Goal: Navigation & Orientation: Find specific page/section

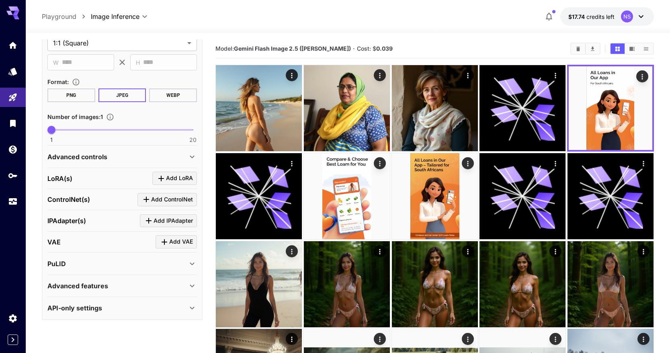
scroll to position [10, 0]
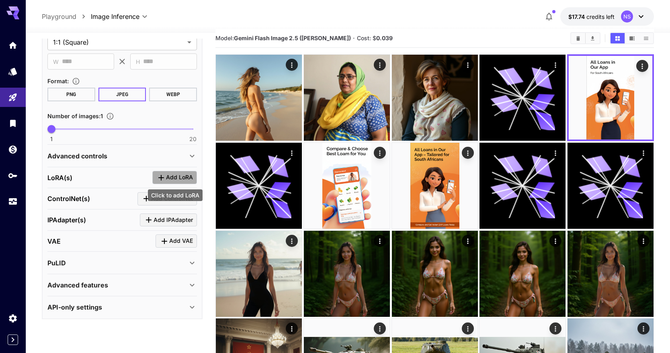
click at [170, 178] on span "Add LoRA" at bounding box center [179, 177] width 27 height 10
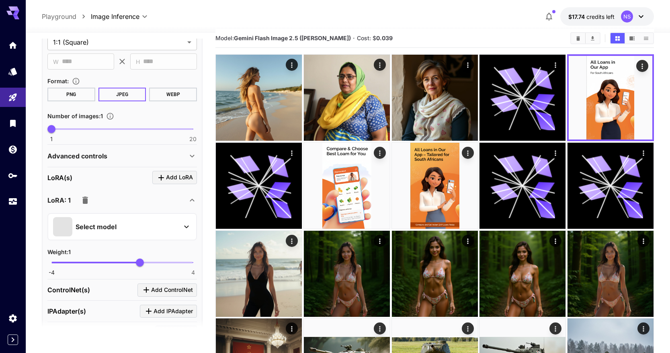
click at [133, 219] on div "Select model" at bounding box center [115, 226] width 125 height 19
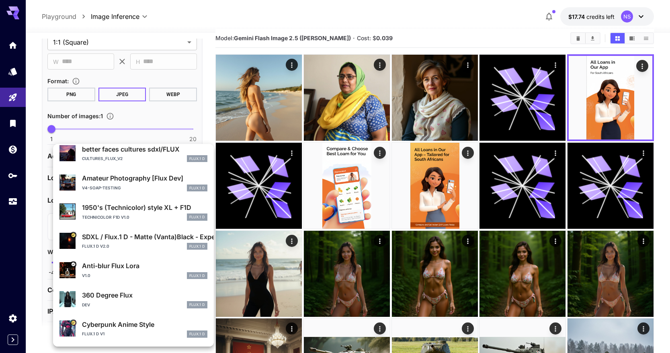
scroll to position [0, 0]
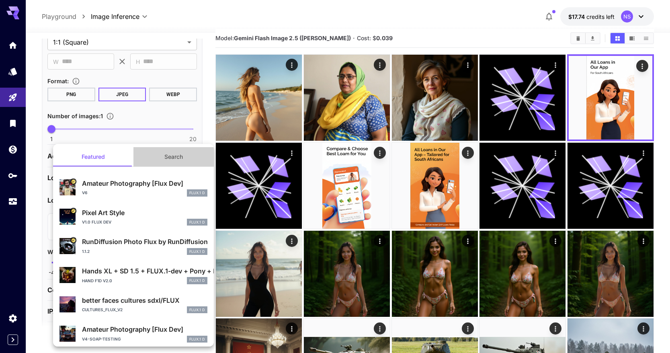
click at [164, 159] on button "Search" at bounding box center [173, 156] width 80 height 19
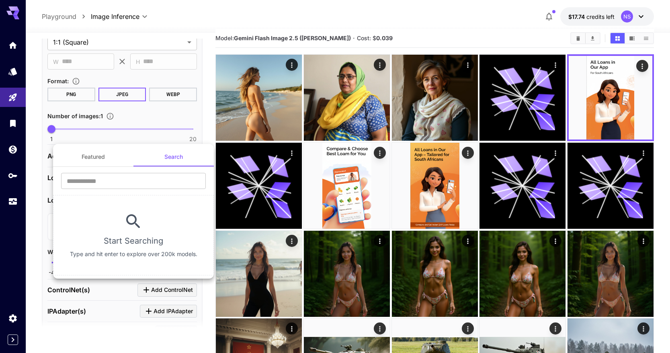
click at [93, 154] on button "Featured" at bounding box center [93, 156] width 80 height 19
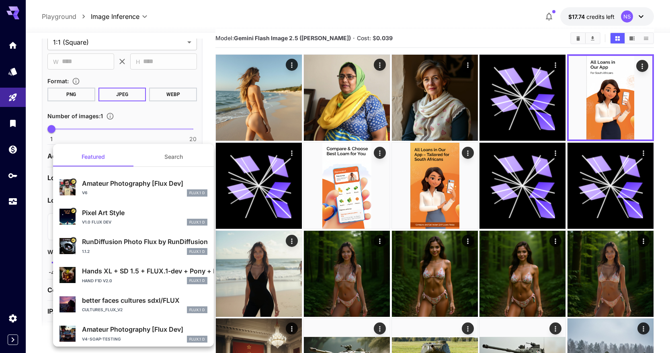
click at [44, 245] on div at bounding box center [335, 176] width 670 height 353
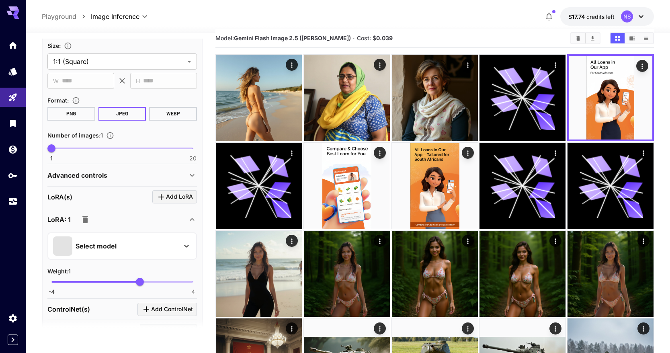
scroll to position [170, 0]
click at [191, 218] on icon at bounding box center [192, 220] width 10 height 10
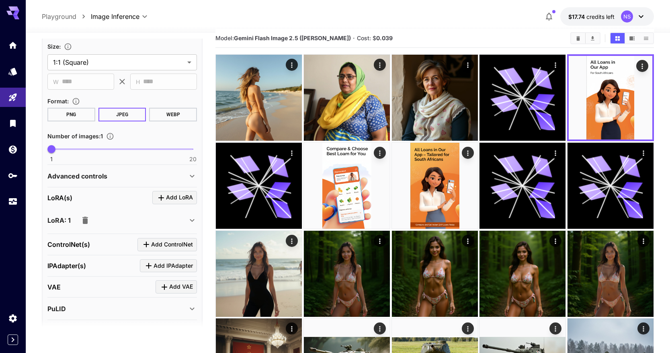
click at [189, 219] on icon at bounding box center [192, 220] width 10 height 10
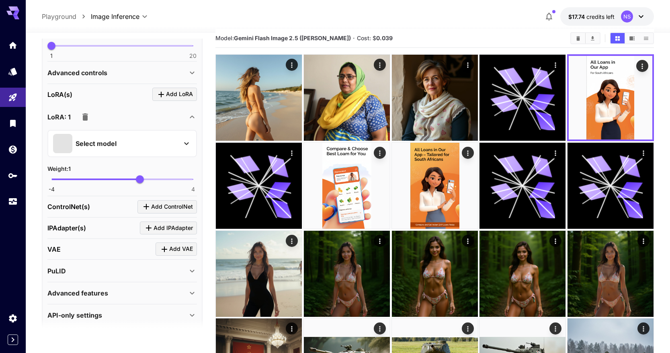
scroll to position [282, 0]
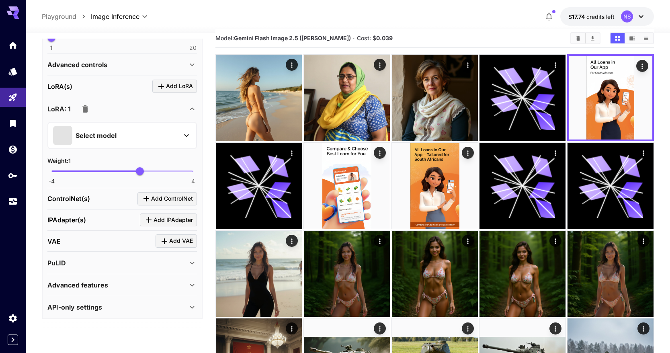
click at [136, 278] on div "Advanced features" at bounding box center [122, 284] width 150 height 19
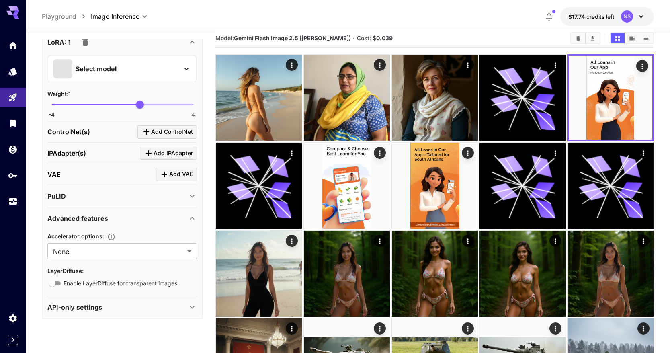
click at [129, 311] on div "API-only settings" at bounding box center [117, 307] width 140 height 10
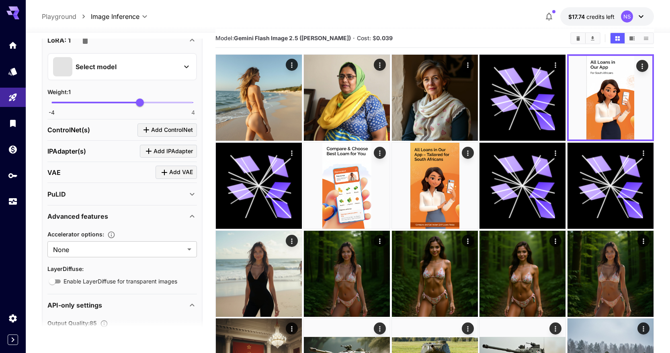
scroll to position [343, 0]
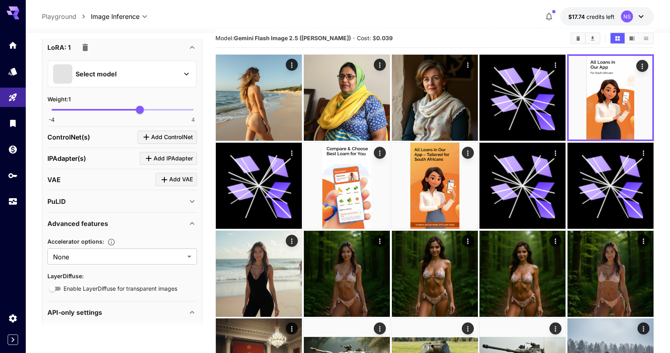
click at [129, 226] on div "Advanced features" at bounding box center [117, 224] width 140 height 10
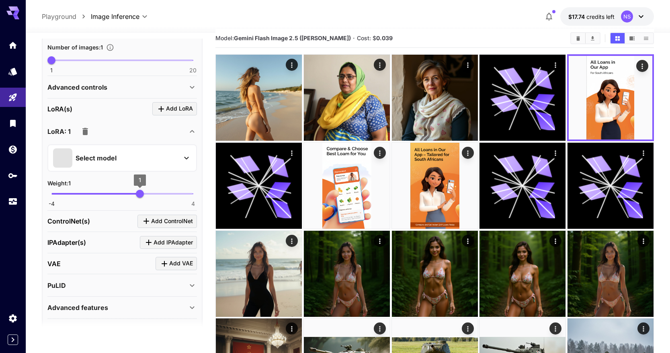
scroll to position [255, 0]
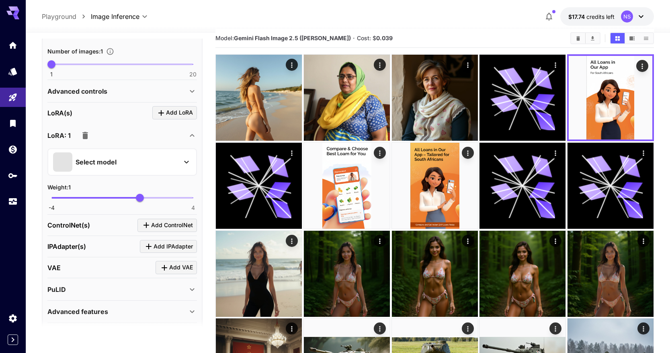
click at [191, 137] on icon at bounding box center [192, 136] width 10 height 10
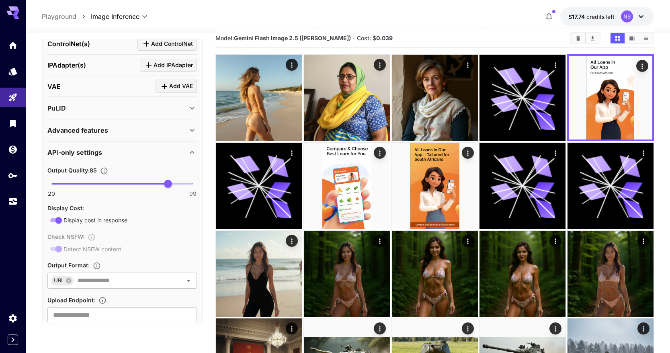
scroll to position [390, 0]
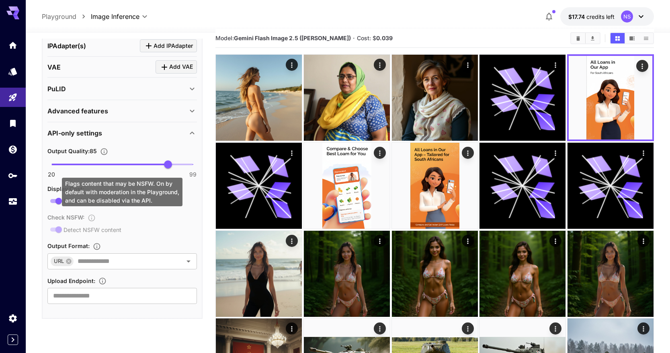
click at [54, 230] on div "Check NSFW : Detect NSFW content" at bounding box center [122, 223] width 150 height 22
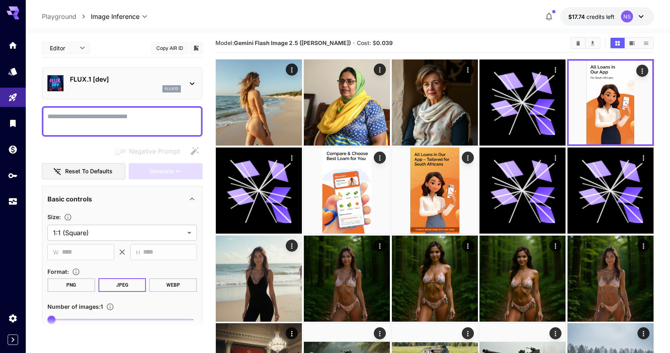
scroll to position [0, 0]
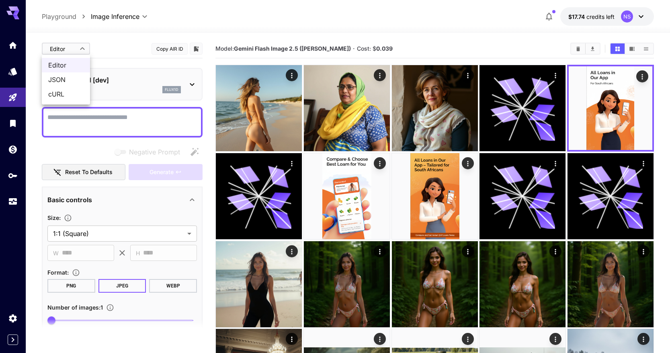
click at [109, 47] on div at bounding box center [335, 176] width 670 height 353
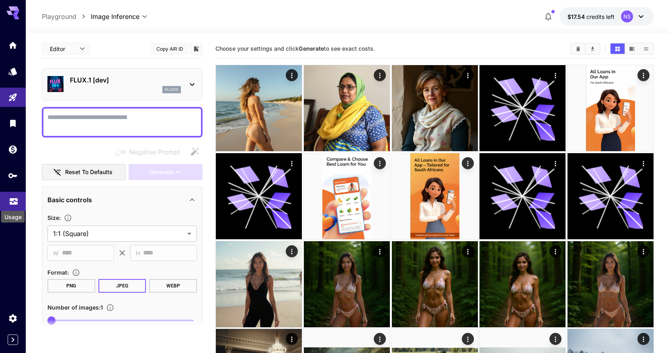
click at [11, 201] on icon "Usage" at bounding box center [14, 200] width 10 height 10
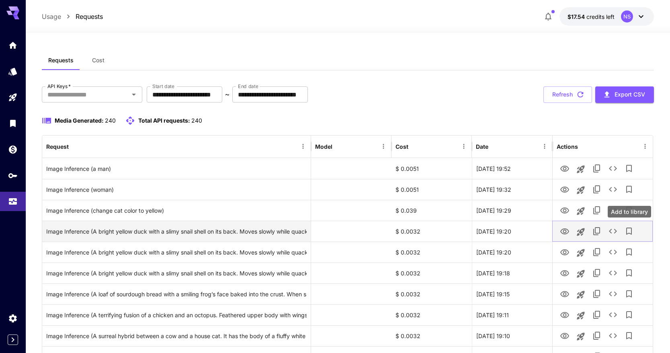
click at [613, 230] on icon "See details" at bounding box center [613, 231] width 10 height 10
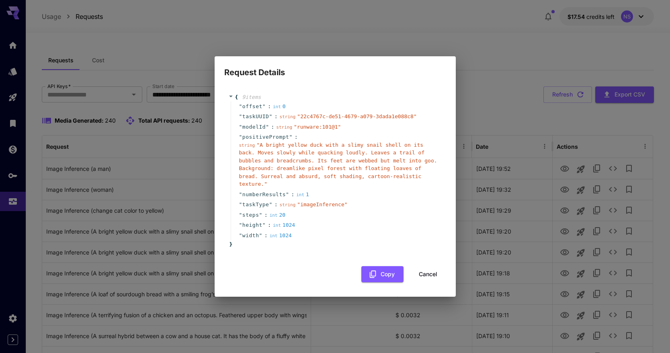
click at [426, 270] on button "Cancel" at bounding box center [428, 274] width 36 height 16
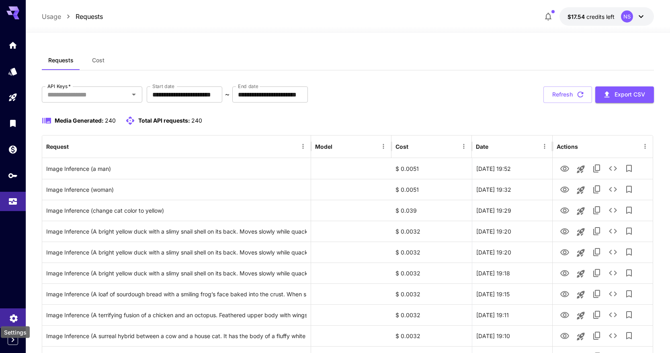
click at [14, 319] on icon "Settings" at bounding box center [14, 316] width 10 height 10
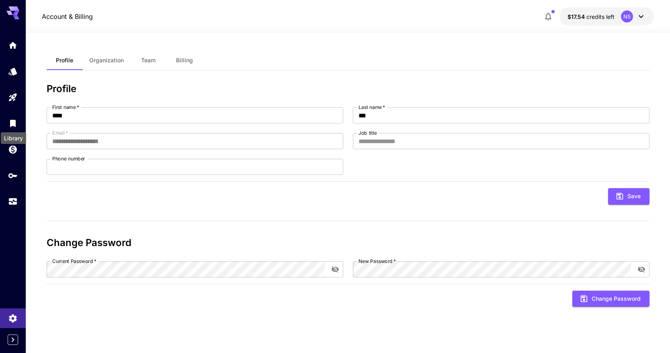
click at [12, 113] on div at bounding box center [13, 123] width 26 height 176
click at [14, 123] on icon "Library" at bounding box center [14, 120] width 6 height 7
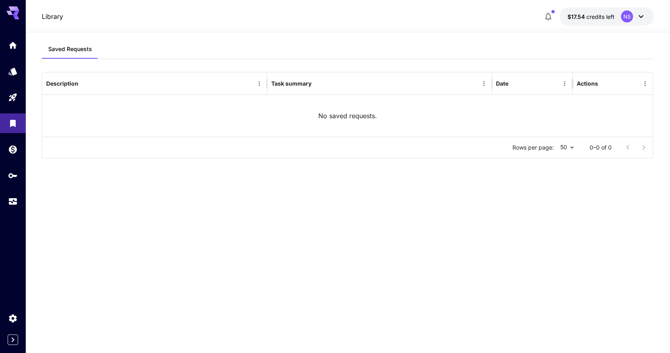
click at [588, 15] on span "credits left" at bounding box center [600, 16] width 28 height 7
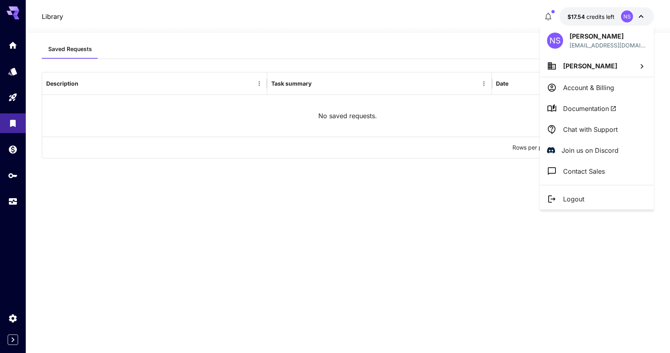
click at [594, 105] on span "Documentation" at bounding box center [589, 109] width 53 height 10
